Goal: Find specific page/section: Find specific page/section

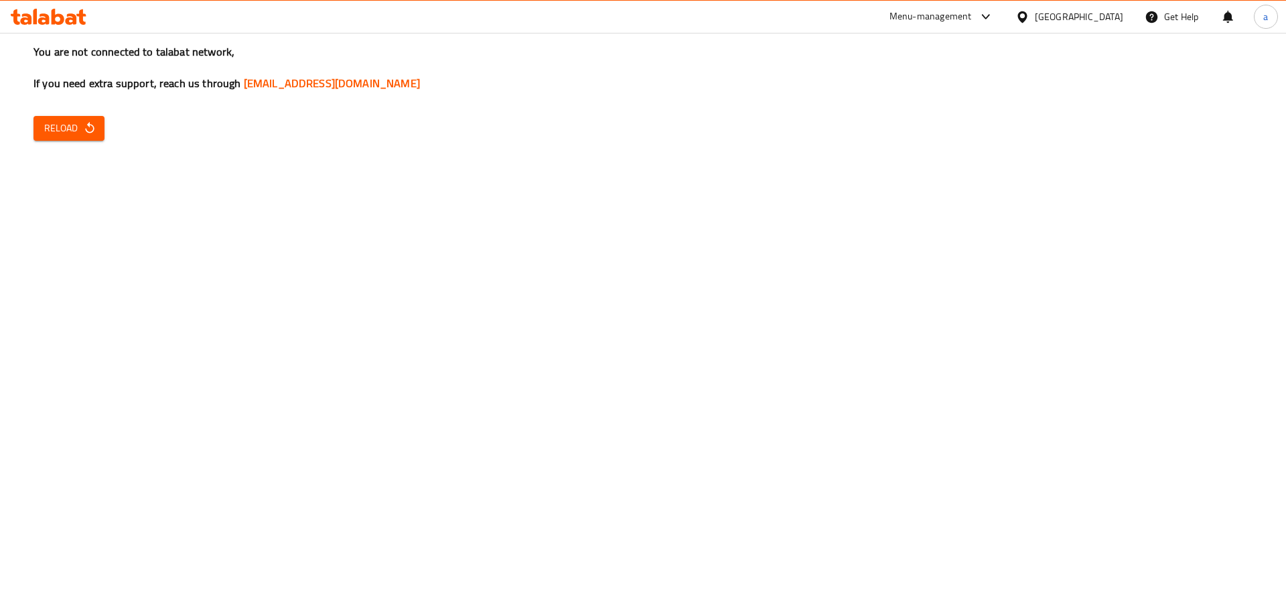
click at [75, 120] on span "Reload" at bounding box center [69, 128] width 50 height 17
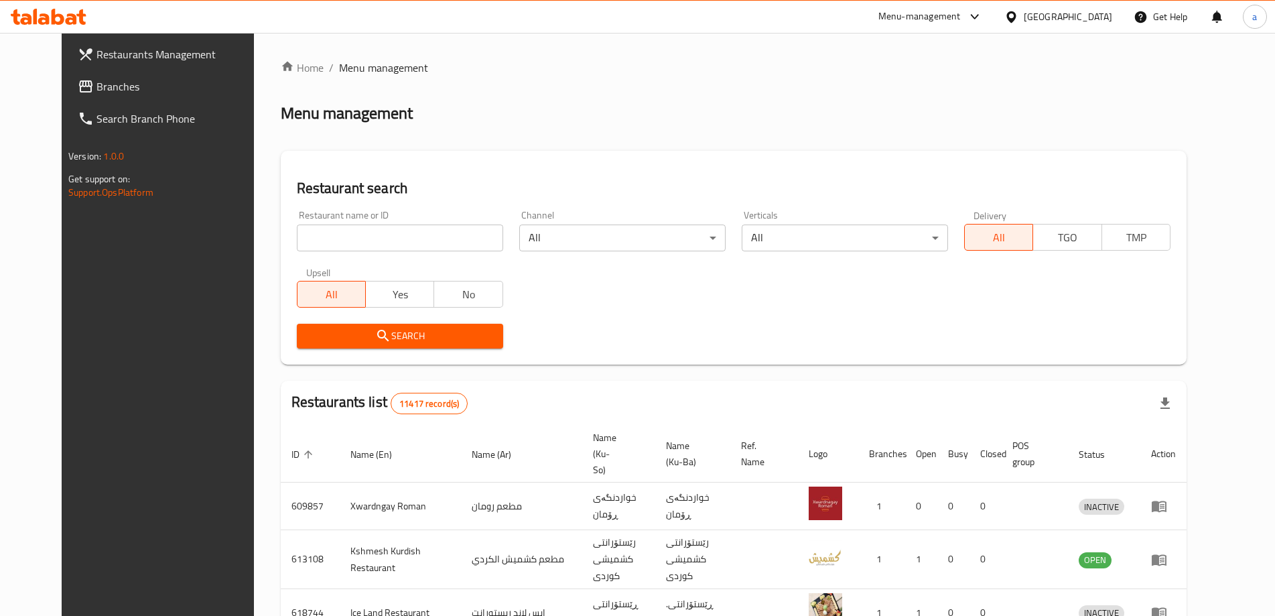
click at [297, 243] on input "search" at bounding box center [400, 237] width 206 height 27
paste input "775570"
type input "775570"
click at [307, 340] on span "Search" at bounding box center [399, 336] width 185 height 17
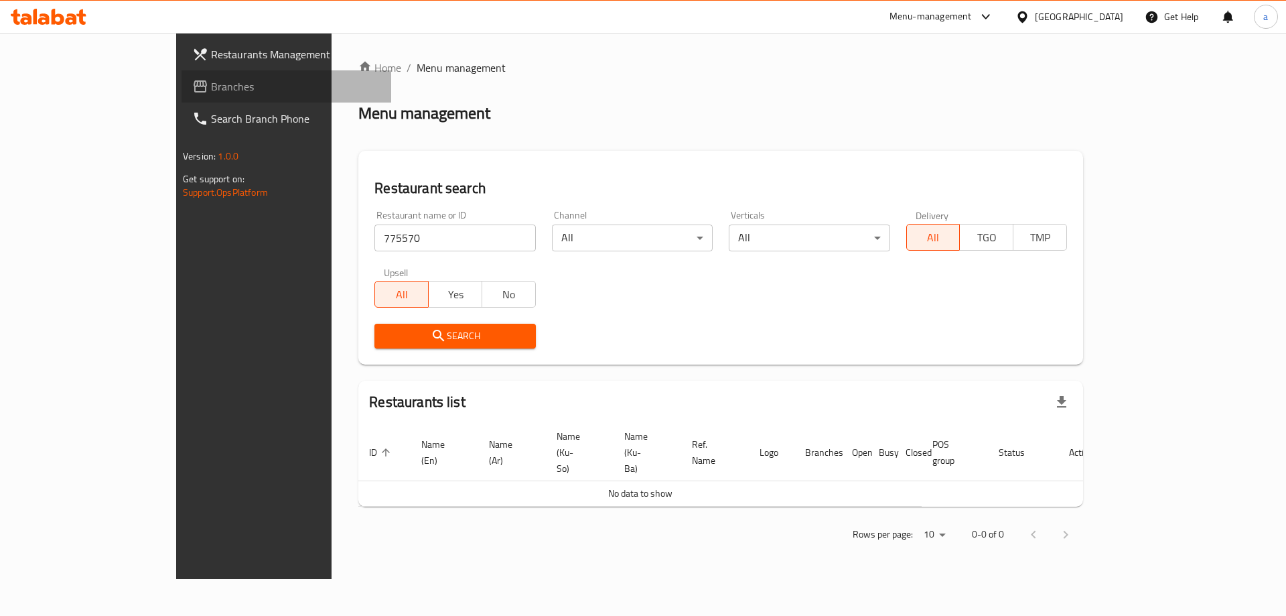
click at [211, 93] on span "Branches" at bounding box center [295, 86] width 169 height 16
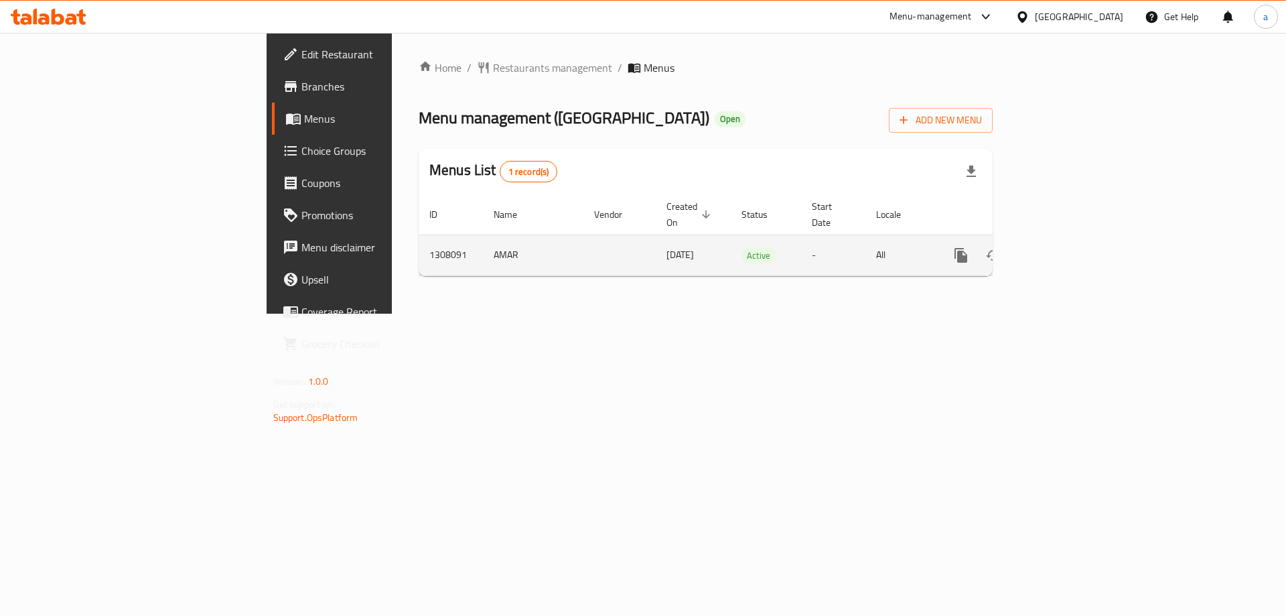
click at [1066, 247] on icon "enhanced table" at bounding box center [1058, 255] width 16 height 16
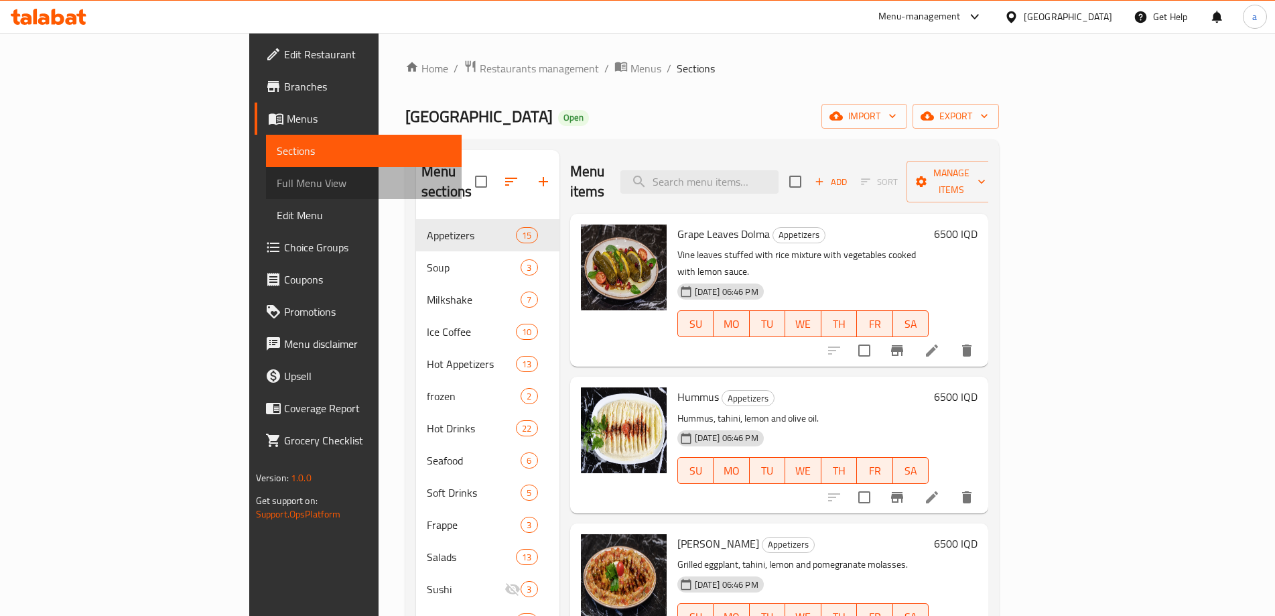
click at [277, 188] on span "Full Menu View" at bounding box center [364, 183] width 175 height 16
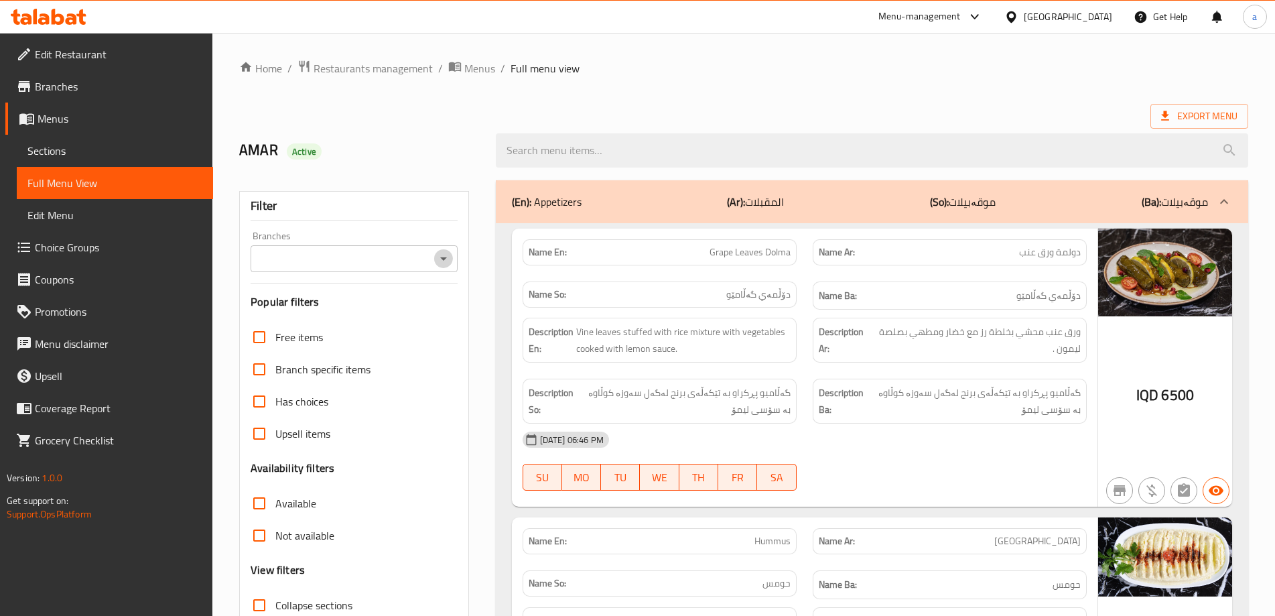
click at [448, 260] on icon "Open" at bounding box center [443, 259] width 16 height 16
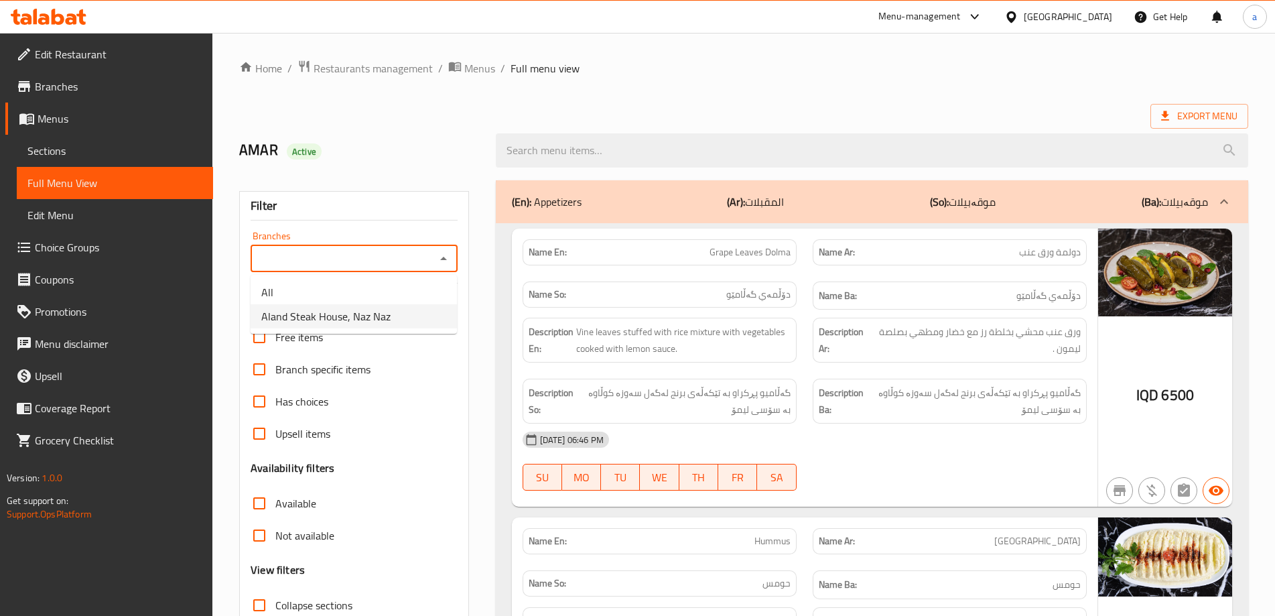
click at [373, 311] on span "Aland Steak House, Naz Naz" at bounding box center [325, 316] width 129 height 16
type input "Aland Steak House, Naz Naz"
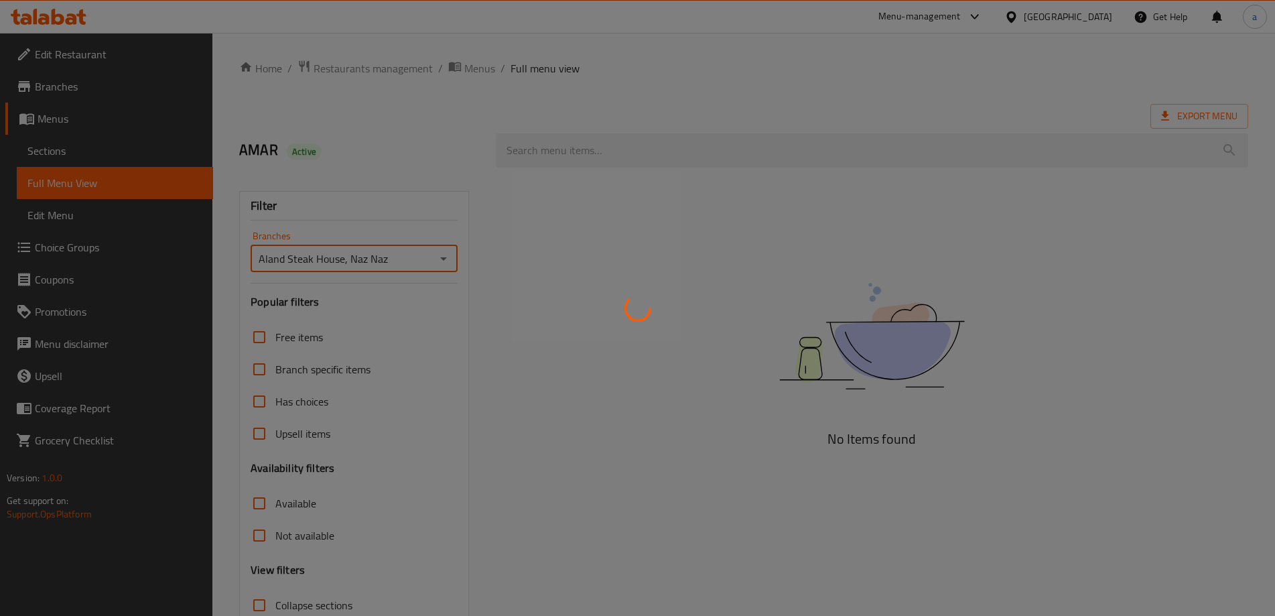
click at [558, 155] on div at bounding box center [637, 308] width 1275 height 616
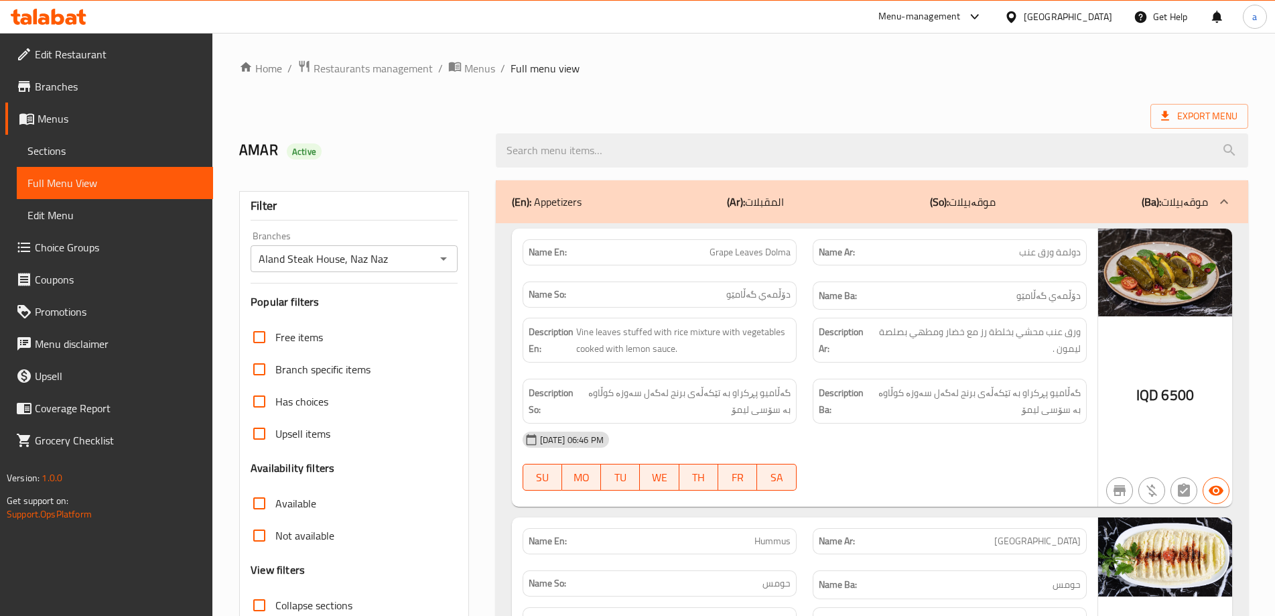
click at [558, 152] on input "search" at bounding box center [872, 150] width 752 height 34
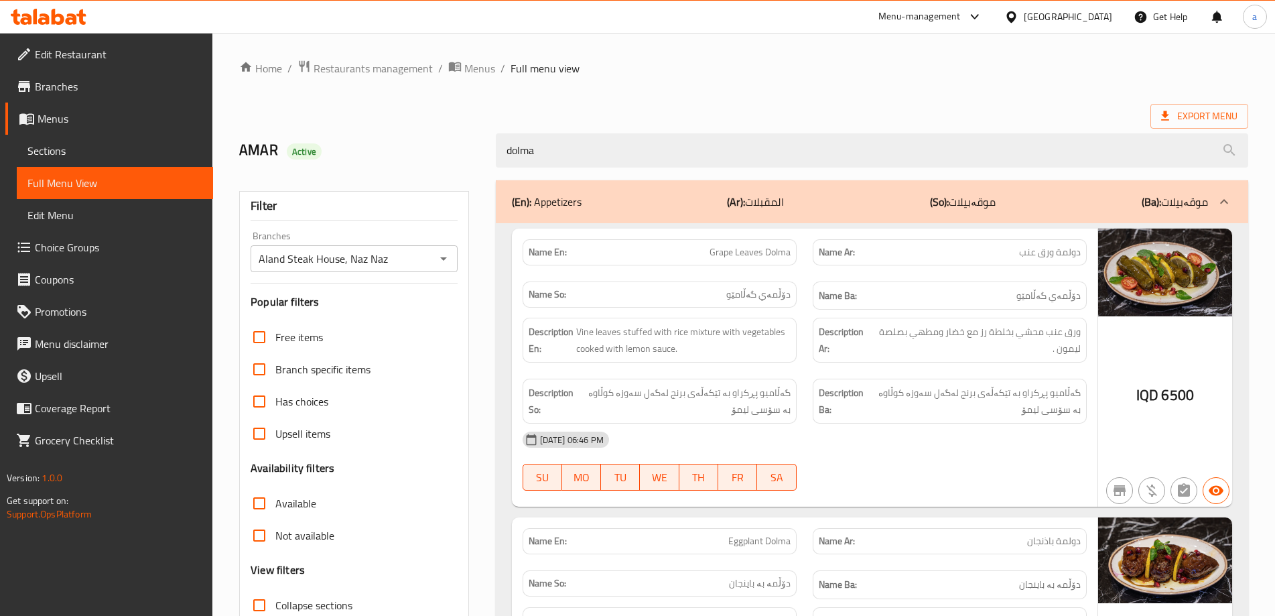
type input "dolma"
click at [72, 20] on icon at bounding box center [71, 18] width 11 height 11
